Goal: Information Seeking & Learning: Learn about a topic

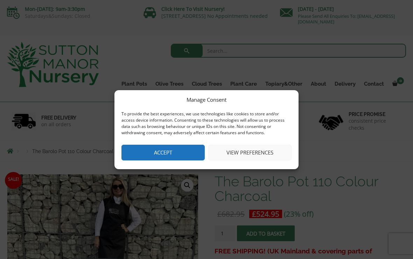
click at [194, 156] on button "Accept" at bounding box center [162, 153] width 83 height 16
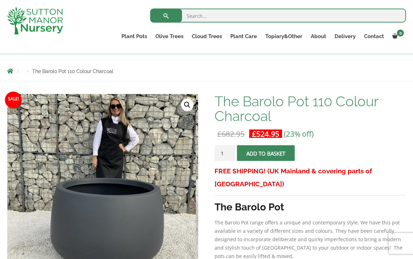
scroll to position [68, 0]
click at [0, 0] on link "Resin Bonded Pots" at bounding box center [0, 0] width 0 height 0
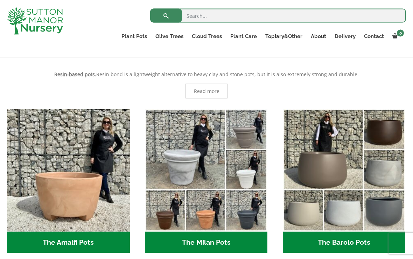
scroll to position [139, 0]
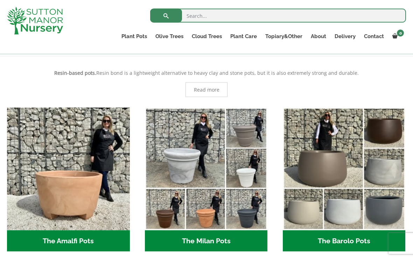
click at [215, 92] on span "Read more" at bounding box center [207, 89] width 26 height 5
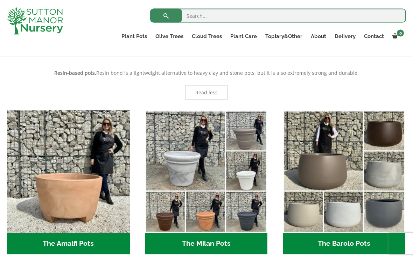
scroll to position [139, 0]
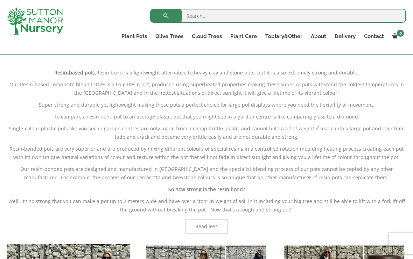
click at [376, 187] on p "So how strong is the resin bond?" at bounding box center [206, 189] width 399 height 8
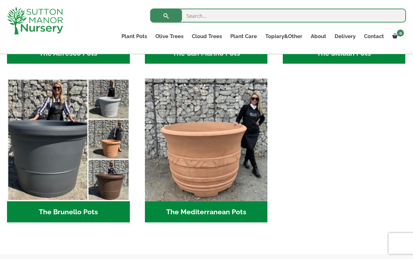
scroll to position [1108, 0]
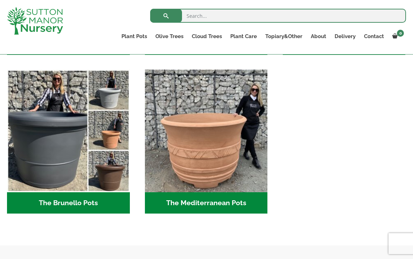
click at [234, 204] on h2 "The Mediterranean Pots (3)" at bounding box center [206, 203] width 123 height 22
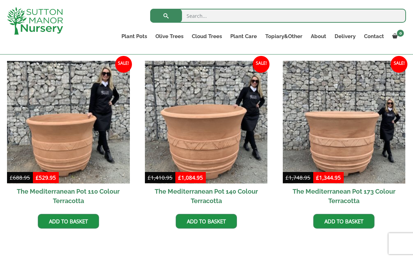
scroll to position [204, 0]
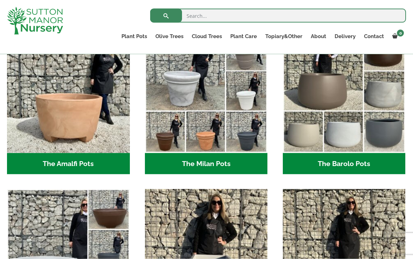
scroll to position [216, 0]
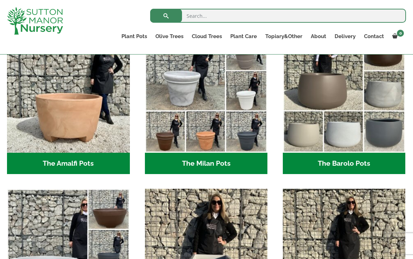
click at [94, 132] on img "Visit product category The Amalfi Pots" at bounding box center [68, 91] width 123 height 123
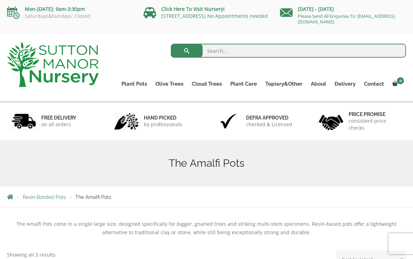
click at [0, 0] on link "The Old Stone Pots" at bounding box center [0, 0] width 0 height 0
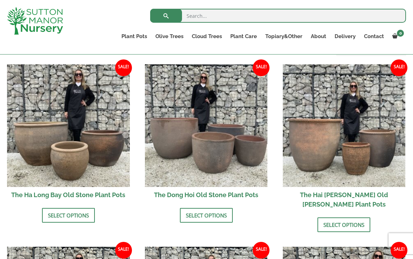
scroll to position [226, 0]
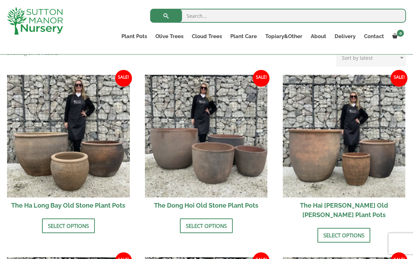
click at [98, 165] on img at bounding box center [68, 136] width 123 height 123
click at [210, 225] on link "Select options" at bounding box center [206, 226] width 53 height 15
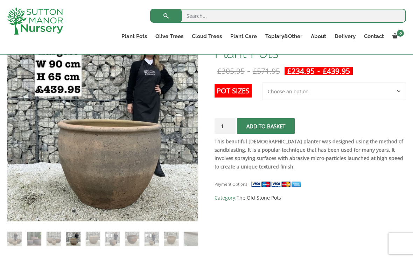
scroll to position [131, 0]
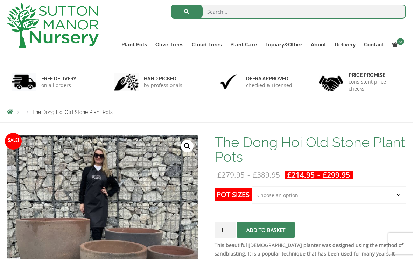
scroll to position [44, 0]
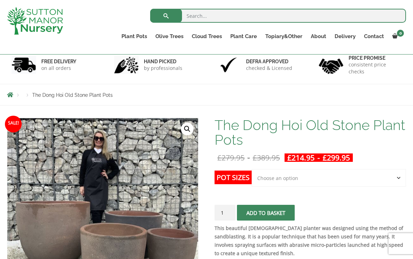
click at [392, 178] on select "Choose an option Click here to buy the 4th to Largest Pot In The Picture Click …" at bounding box center [329, 177] width 154 height 17
select select "Click here to buy the 3rd to Largest Pot In The Picture"
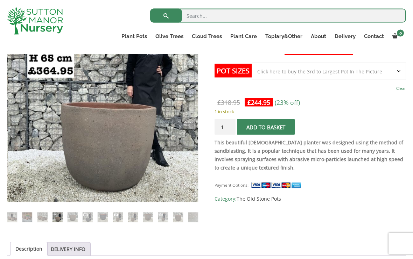
scroll to position [137, 0]
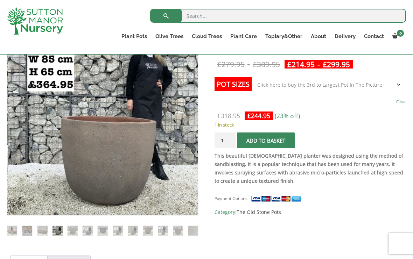
click at [0, 0] on link "Vietnamese Pots" at bounding box center [0, 0] width 0 height 0
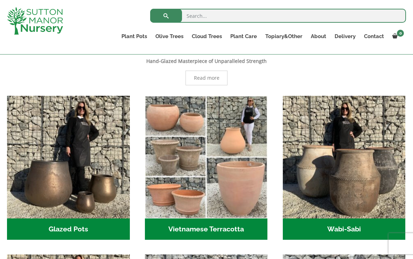
scroll to position [168, 0]
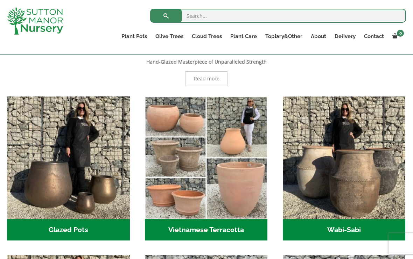
click at [0, 0] on link "Ilex Crenata Cloud Trees" at bounding box center [0, 0] width 0 height 0
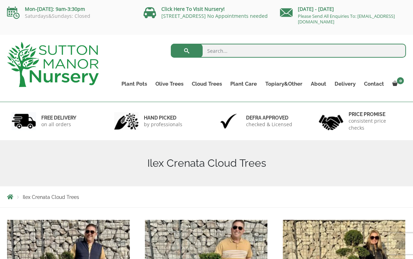
click at [0, 0] on link "Gnarled Olive Trees (Bella Range)" at bounding box center [0, 0] width 0 height 0
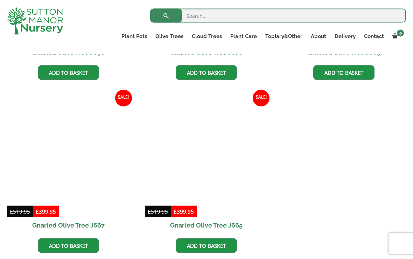
scroll to position [486, 0]
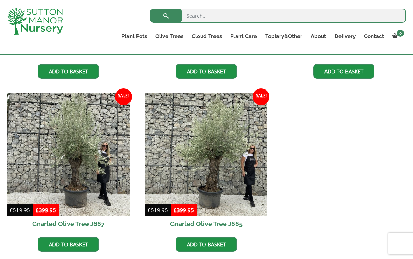
click at [225, 173] on img at bounding box center [206, 154] width 123 height 123
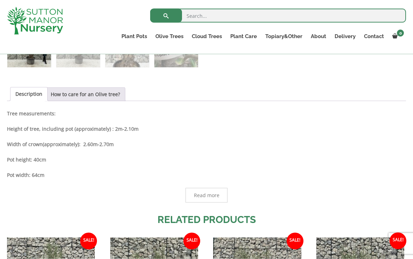
scroll to position [346, 0]
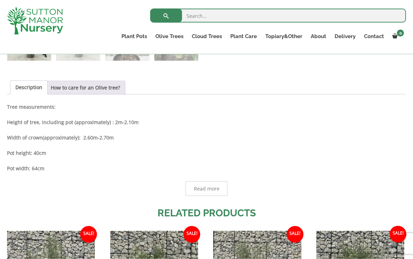
click at [116, 90] on link "How to care for an Olive tree?" at bounding box center [85, 87] width 69 height 13
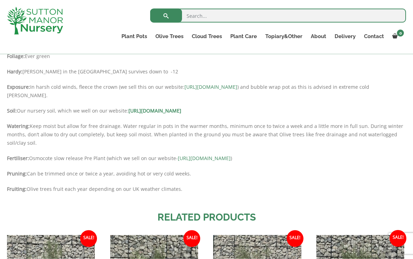
scroll to position [418, 0]
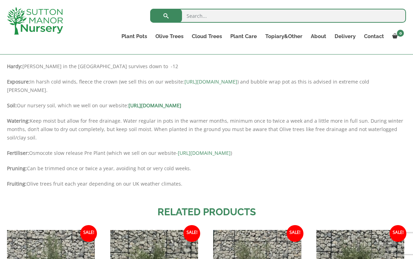
click at [0, 0] on link "Taxus Baccata (Yew)" at bounding box center [0, 0] width 0 height 0
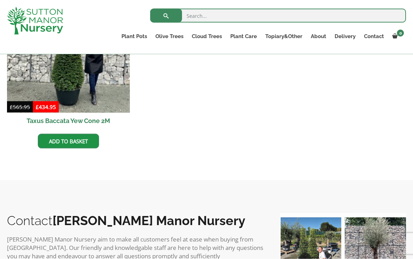
scroll to position [368, 0]
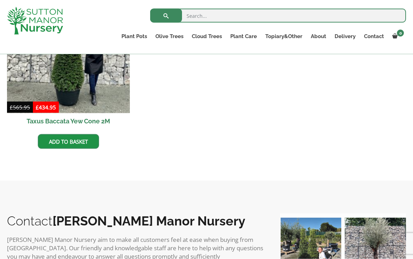
click at [373, 40] on link "Contact" at bounding box center [374, 36] width 28 height 10
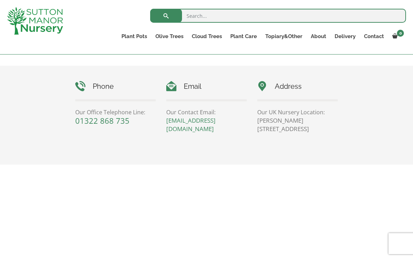
scroll to position [316, 0]
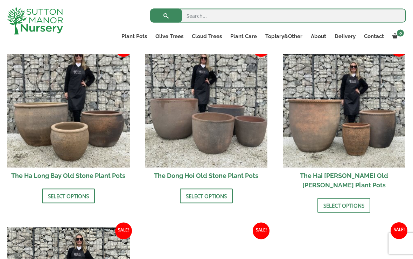
scroll to position [256, 0]
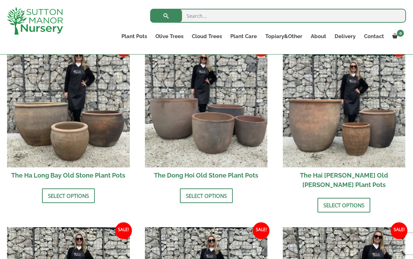
click at [74, 196] on link "Select options" at bounding box center [68, 196] width 53 height 15
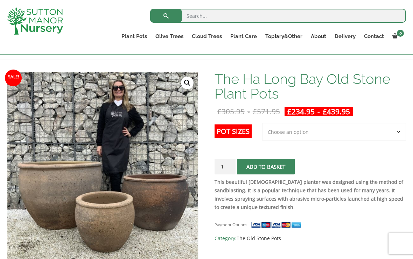
scroll to position [90, 0]
click at [397, 132] on select "Choose an option 3rd to Largest Pot In The Picture 2nd to Largest Pot In The Pi…" at bounding box center [334, 132] width 144 height 17
select select "Largest pot In The Picture"
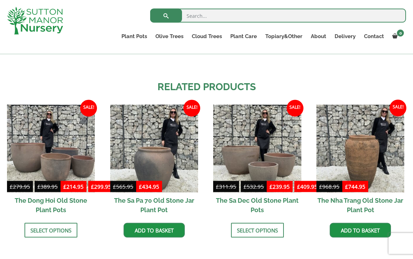
scroll to position [709, 0]
click at [166, 152] on img at bounding box center [154, 149] width 88 height 88
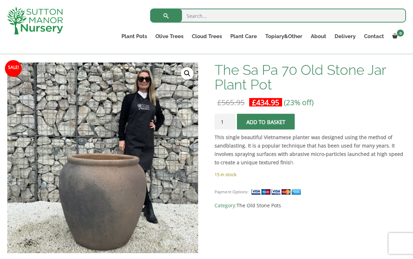
scroll to position [99, 0]
click at [190, 203] on img at bounding box center [182, 238] width 350 height 350
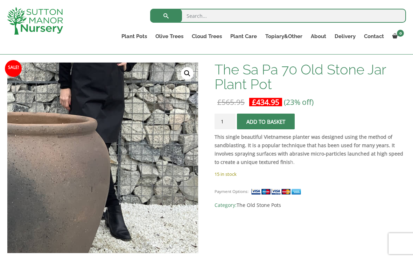
click at [178, 198] on img at bounding box center [30, 120] width 350 height 350
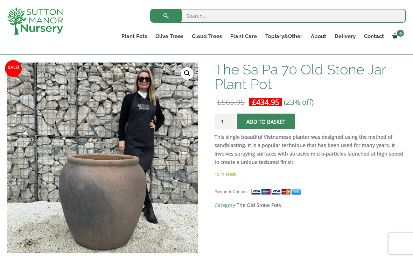
click at [175, 184] on img at bounding box center [40, 125] width 350 height 350
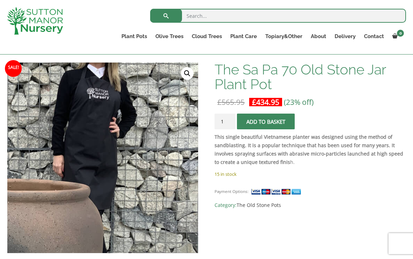
click at [0, 0] on link "Red Robins" at bounding box center [0, 0] width 0 height 0
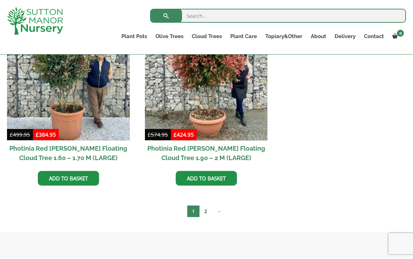
scroll to position [341, 0]
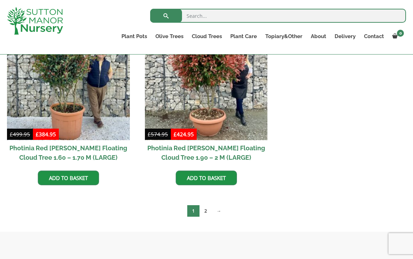
click at [0, 0] on link "Ilex Crenata" at bounding box center [0, 0] width 0 height 0
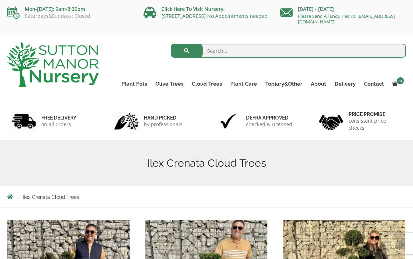
click at [0, 0] on link "Palm Trees" at bounding box center [0, 0] width 0 height 0
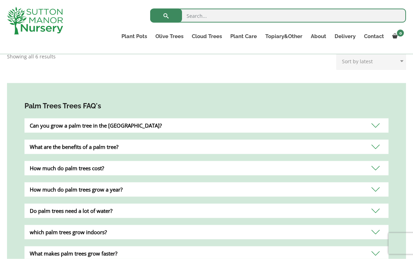
click at [375, 119] on div "Can you grow a palm tree in the [GEOGRAPHIC_DATA]?" at bounding box center [206, 126] width 364 height 14
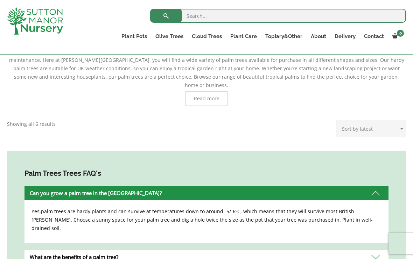
scroll to position [171, 0]
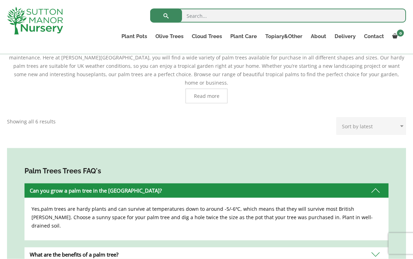
click at [389, 118] on select "Sort by popularity Sort by latest Sort by price: low to high Sort by price: hig…" at bounding box center [371, 126] width 70 height 17
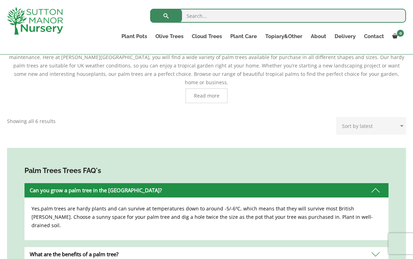
select select "price-desc"
